Goal: Information Seeking & Learning: Learn about a topic

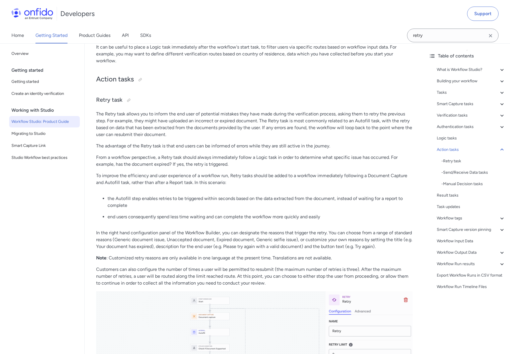
scroll to position [6831, 0]
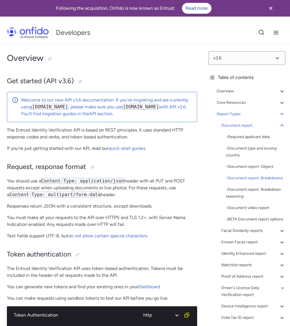
select select "http"
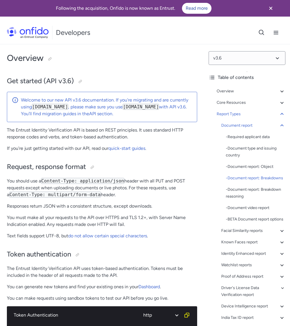
select select "http"
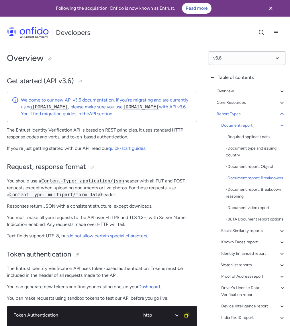
select select "http"
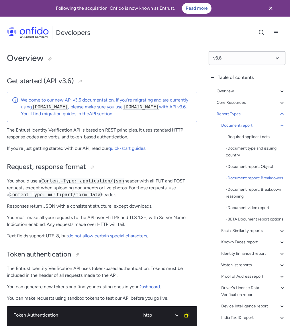
select select "http"
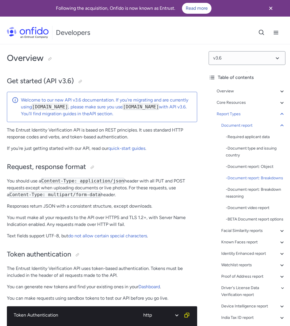
select select "http"
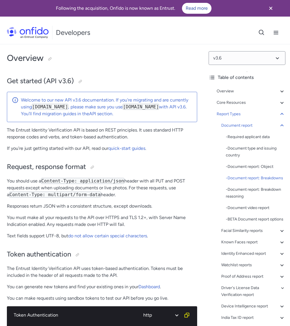
select select "http"
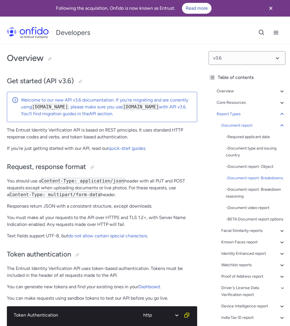
select select "http"
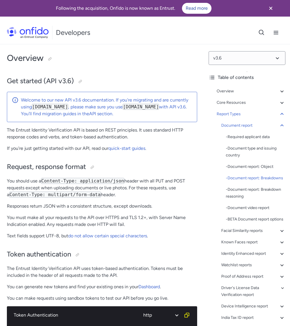
select select "http"
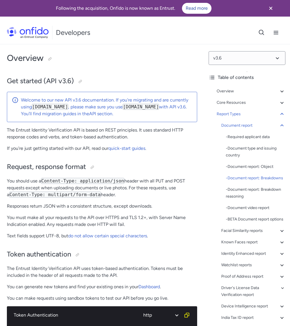
select select "http"
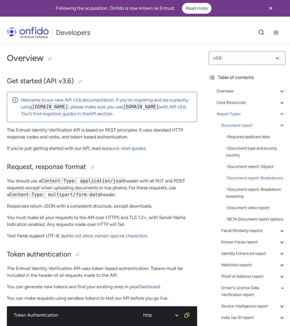
select select "http"
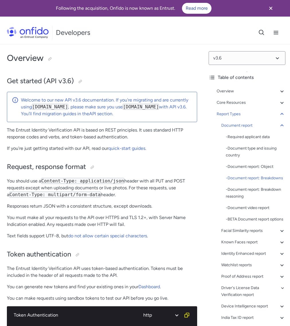
select select "http"
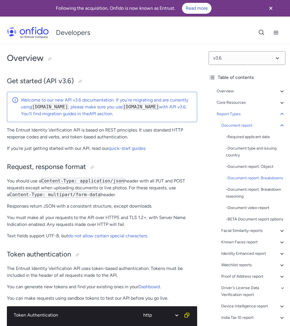
select select "http"
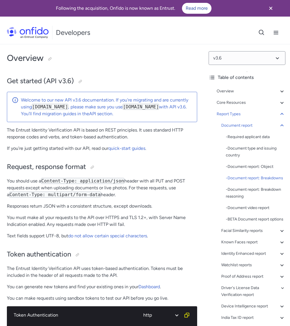
select select "http"
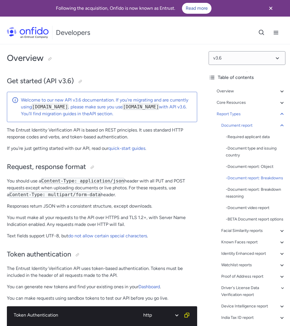
select select "http"
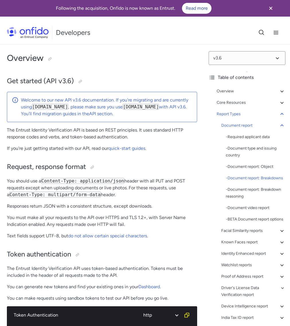
select select "http"
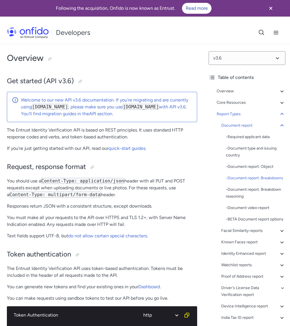
select select "http"
